Goal: Transaction & Acquisition: Download file/media

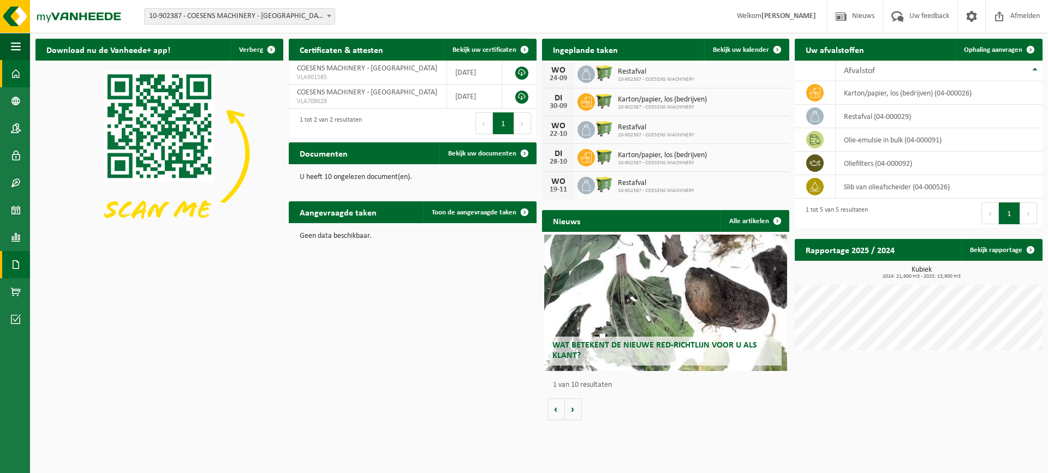
click at [22, 263] on link "Documenten" at bounding box center [15, 264] width 30 height 27
click at [61, 269] on link "Facturen" at bounding box center [75, 264] width 85 height 21
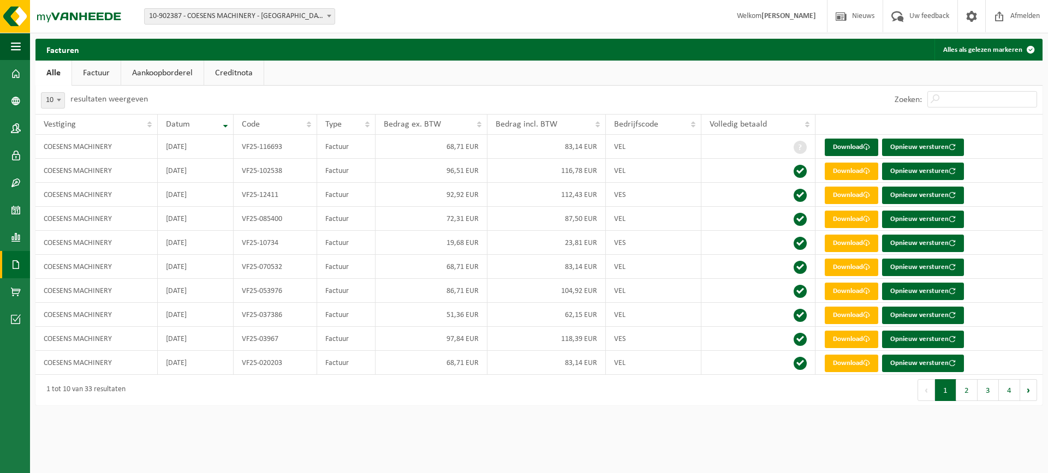
click at [616, 435] on html "Vestiging: 10-902387 - COESENS MACHINERY - GERAARDSBERGEN 10-902387 - COESENS M…" at bounding box center [524, 236] width 1048 height 473
click at [852, 147] on link "Download" at bounding box center [851, 147] width 53 height 17
